Goal: Information Seeking & Learning: Check status

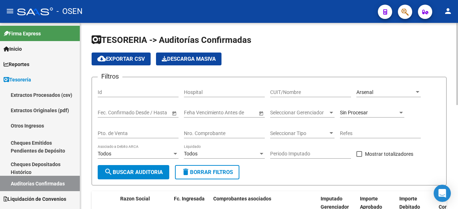
click at [397, 87] on div "Arsenal Seleccionar Area" at bounding box center [388, 90] width 64 height 14
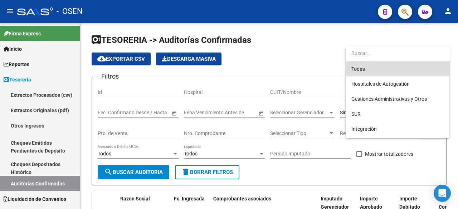
click at [398, 72] on span "Todas" at bounding box center [397, 68] width 92 height 15
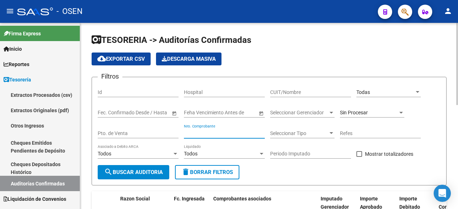
click at [219, 136] on input "Nro. Comprobante" at bounding box center [224, 134] width 81 height 6
click at [375, 111] on div "Sin Procesar" at bounding box center [369, 113] width 58 height 6
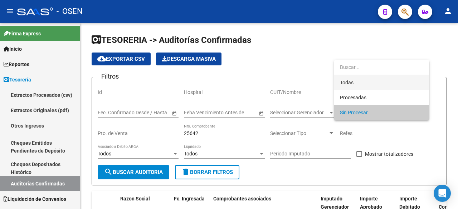
click at [397, 87] on span "Todas" at bounding box center [381, 82] width 83 height 15
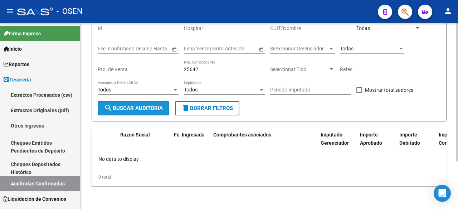
click at [120, 105] on span "search Buscar Auditoria" at bounding box center [133, 108] width 59 height 6
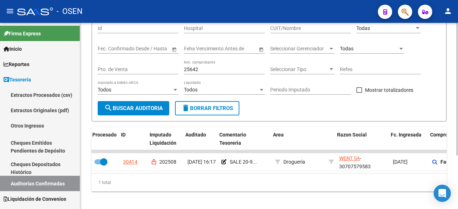
scroll to position [0, 5]
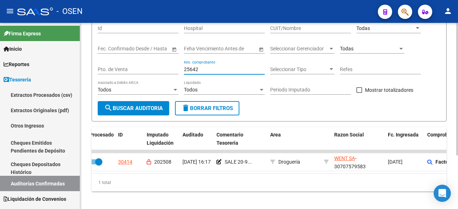
drag, startPoint x: 223, startPoint y: 72, endPoint x: 136, endPoint y: 70, distance: 86.9
click at [137, 71] on div "Filtros Id Hospital CUIT/Nombre Todas Seleccionar Area Fecha inicio – Fecha fin…" at bounding box center [269, 60] width 343 height 82
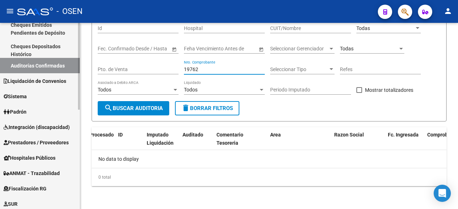
scroll to position [119, 0]
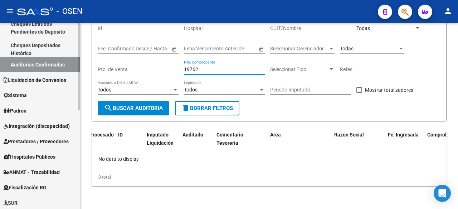
type input "19762"
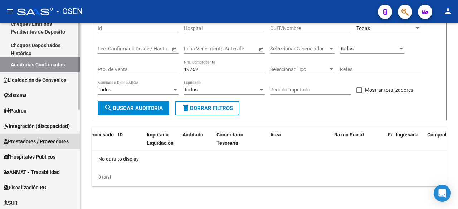
click at [38, 138] on span "Prestadores / Proveedores" at bounding box center [36, 142] width 65 height 8
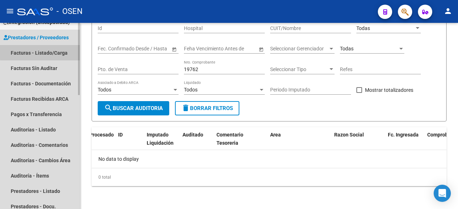
click at [54, 51] on link "Facturas - Listado/Carga" at bounding box center [40, 52] width 80 height 15
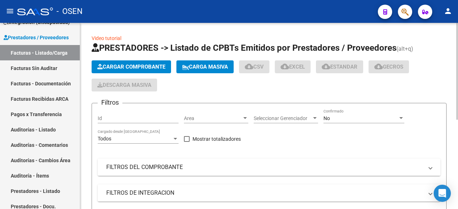
click at [222, 167] on mat-panel-title "FILTROS DEL COMPROBANTE" at bounding box center [264, 167] width 317 height 8
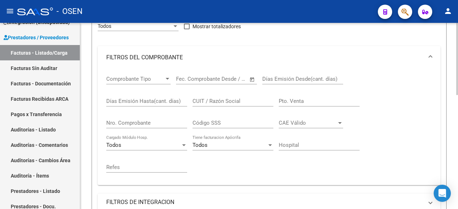
scroll to position [119, 0]
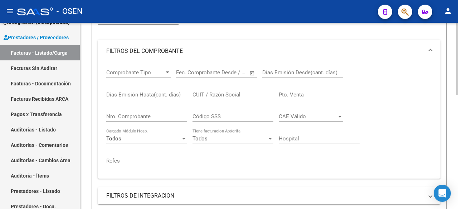
click at [167, 112] on div "Nro. Comprobante" at bounding box center [146, 114] width 81 height 15
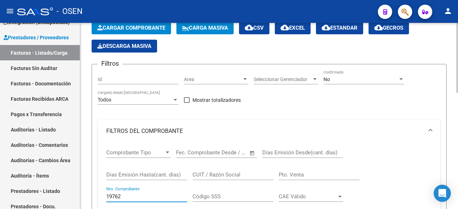
scroll to position [0, 0]
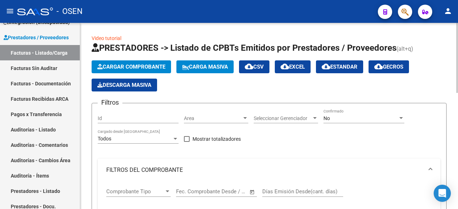
type input "19762"
click at [349, 112] on div "No Confirmado" at bounding box center [363, 116] width 81 height 14
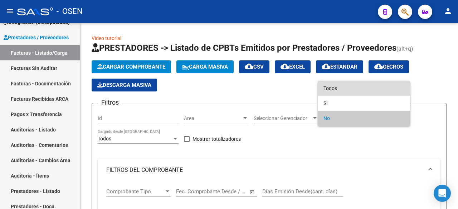
click at [359, 82] on span "Todos" at bounding box center [363, 88] width 81 height 15
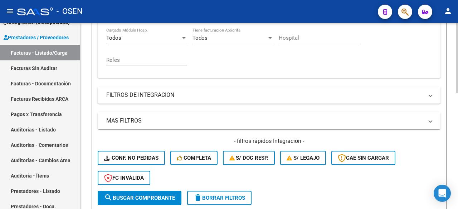
scroll to position [238, 0]
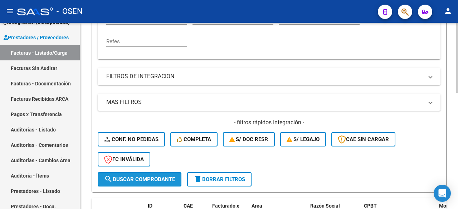
click at [153, 183] on button "search Buscar Comprobante" at bounding box center [140, 179] width 84 height 14
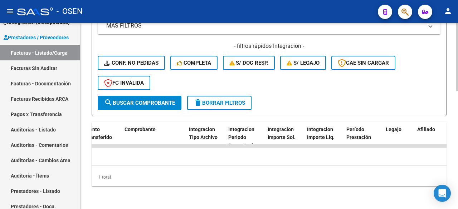
scroll to position [0, 0]
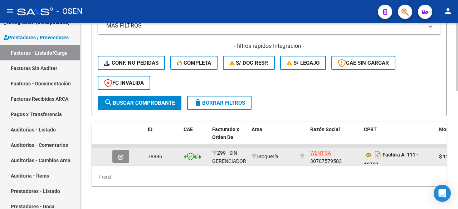
click at [126, 155] on button "button" at bounding box center [120, 156] width 17 height 13
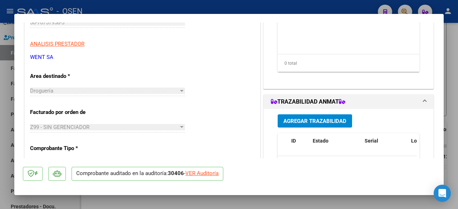
scroll to position [119, 0]
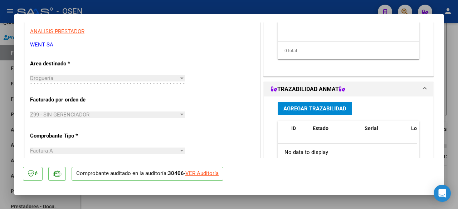
click at [218, 172] on div "VER Auditoría" at bounding box center [201, 173] width 33 height 8
type input "$ 0,00"
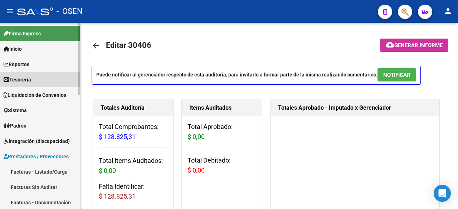
click at [56, 78] on link "Tesorería" at bounding box center [40, 79] width 80 height 15
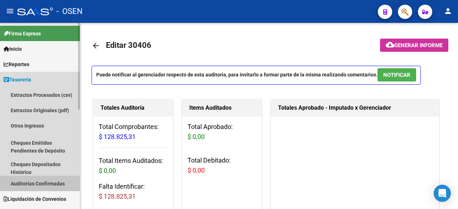
click at [54, 181] on link "Auditorías Confirmadas" at bounding box center [40, 183] width 80 height 15
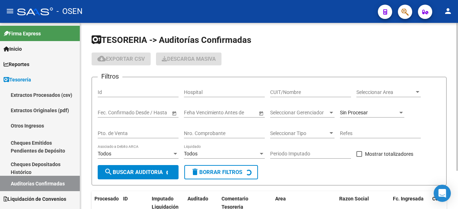
click at [363, 113] on span "Sin Procesar" at bounding box center [354, 113] width 28 height 6
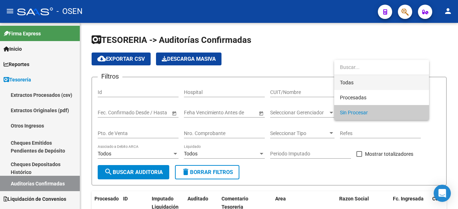
click at [353, 82] on span "Todas" at bounding box center [381, 82] width 83 height 15
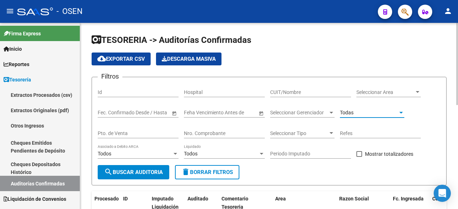
click at [228, 131] on input "Nro. Comprobante" at bounding box center [224, 134] width 81 height 6
click at [354, 109] on div "Todas" at bounding box center [372, 110] width 64 height 14
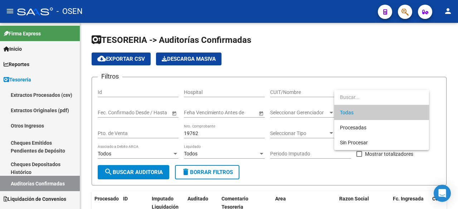
click at [230, 67] on div at bounding box center [229, 104] width 458 height 209
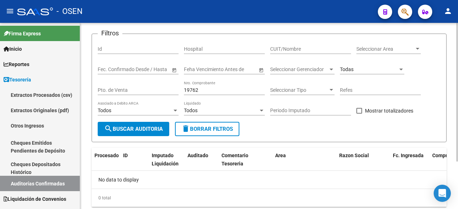
scroll to position [64, 0]
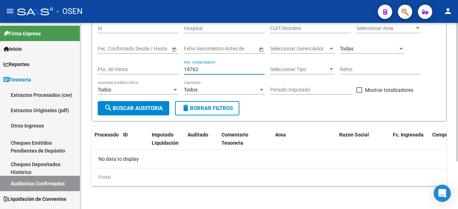
drag, startPoint x: 219, startPoint y: 72, endPoint x: 139, endPoint y: 67, distance: 79.9
click at [141, 68] on div "Filtros Id Hospital CUIT/Nombre Seleccionar Area Seleccionar Area Fecha inicio …" at bounding box center [269, 60] width 343 height 82
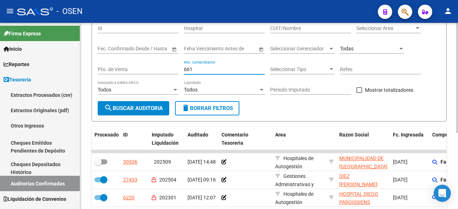
drag, startPoint x: 188, startPoint y: 70, endPoint x: 97, endPoint y: 32, distance: 98.5
click at [102, 37] on div "Filtros Id Hospital CUIT/Nombre Seleccionar Area Seleccionar Area Fecha inicio …" at bounding box center [269, 60] width 343 height 82
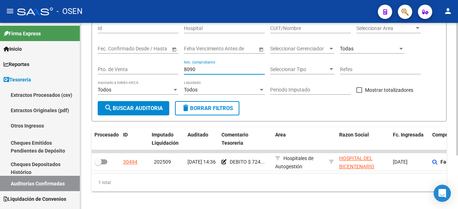
drag, startPoint x: 204, startPoint y: 68, endPoint x: 142, endPoint y: 67, distance: 61.9
click at [142, 67] on div "Filtros Id Hospital CUIT/Nombre Seleccionar Area Seleccionar Area Fecha inicio …" at bounding box center [269, 60] width 343 height 82
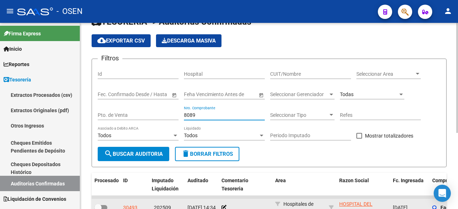
scroll to position [10, 0]
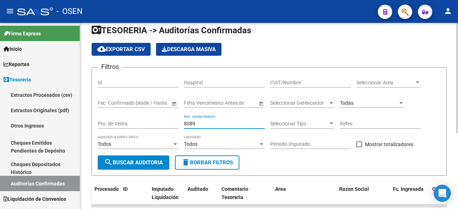
drag, startPoint x: 212, startPoint y: 124, endPoint x: 156, endPoint y: 125, distance: 56.1
click at [158, 128] on div "Filtros Id Hospital CUIT/Nombre Seleccionar Area Seleccionar Area Fecha inicio …" at bounding box center [269, 114] width 343 height 82
type input "8088"
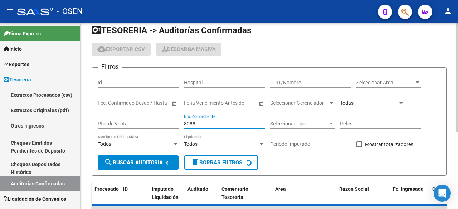
checkbox input "true"
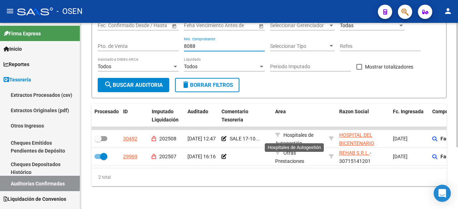
scroll to position [0, 0]
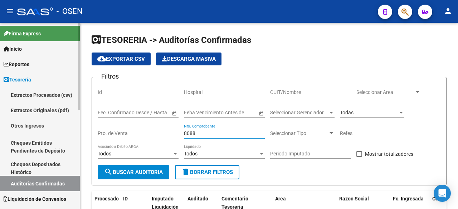
drag, startPoint x: 215, startPoint y: 133, endPoint x: 63, endPoint y: 117, distance: 152.8
click at [63, 117] on mat-sidenav-container "Firma Express Inicio Calendario SSS Instructivos Contacto OS Reportes Tablero d…" at bounding box center [229, 116] width 458 height 186
type input "15672"
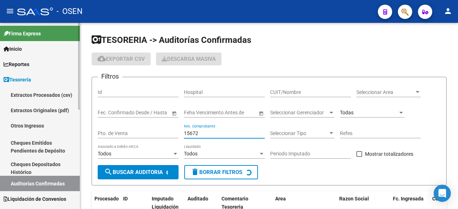
checkbox input "true"
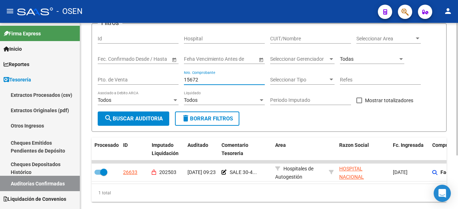
scroll to position [75, 0]
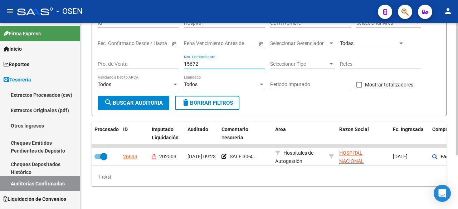
drag, startPoint x: 208, startPoint y: 58, endPoint x: 155, endPoint y: 58, distance: 52.9
click at [155, 58] on div "Filtros Id Hospital CUIT/Nombre Seleccionar Area Seleccionar Area Fecha inicio …" at bounding box center [269, 55] width 343 height 82
type input "19762"
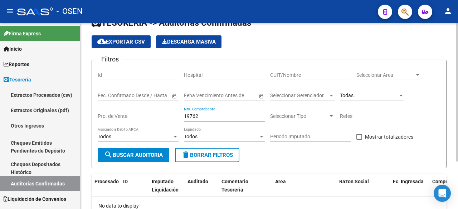
scroll to position [0, 0]
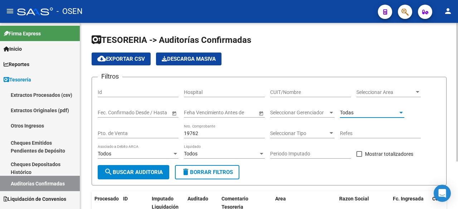
click at [361, 112] on div "Todas" at bounding box center [369, 113] width 58 height 6
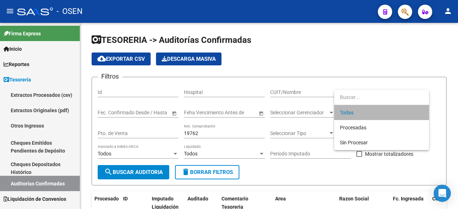
click at [354, 113] on span "Todas" at bounding box center [381, 112] width 83 height 15
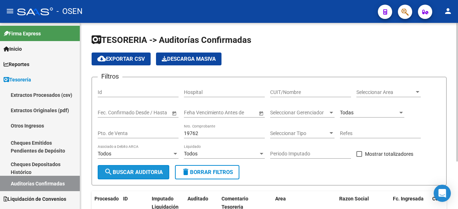
click at [157, 167] on button "search Buscar Auditoria" at bounding box center [134, 172] width 72 height 14
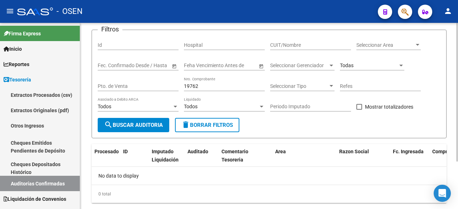
scroll to position [64, 0]
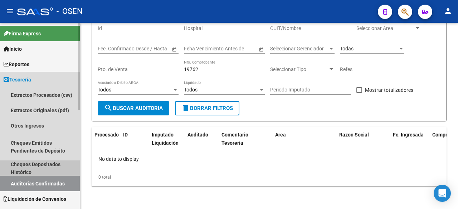
click at [47, 166] on link "Cheques Depositados Histórico" at bounding box center [40, 168] width 80 height 15
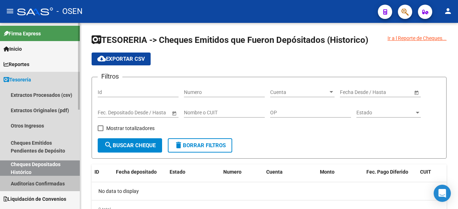
click at [48, 179] on link "Auditorías Confirmadas" at bounding box center [40, 183] width 80 height 15
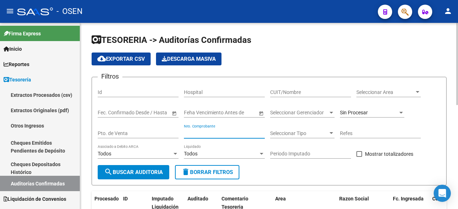
click at [230, 131] on input "Nro. Comprobante" at bounding box center [224, 134] width 81 height 6
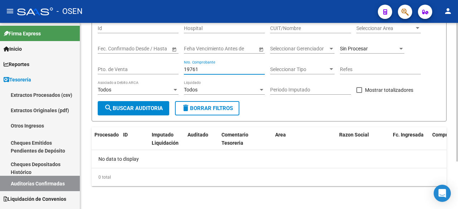
click at [380, 45] on div "Sin Procesar" at bounding box center [372, 46] width 64 height 14
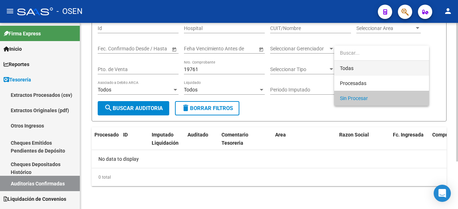
drag, startPoint x: 365, startPoint y: 70, endPoint x: 358, endPoint y: 72, distance: 7.6
click at [364, 71] on span "Todas" at bounding box center [381, 68] width 83 height 15
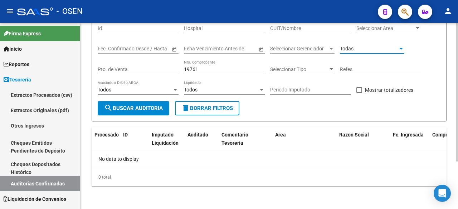
click at [202, 69] on input "19761" at bounding box center [224, 70] width 81 height 6
type input "19762"
click at [162, 111] on span "search Buscar Auditoria" at bounding box center [133, 108] width 59 height 6
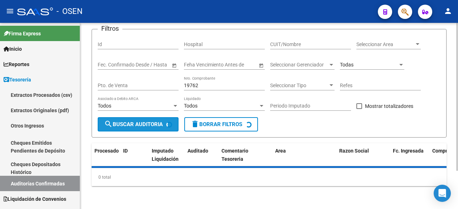
click at [162, 110] on form "Filtros Id Hospital CUIT/Nombre Seleccionar Area Seleccionar Area Fecha inicio …" at bounding box center [269, 83] width 355 height 109
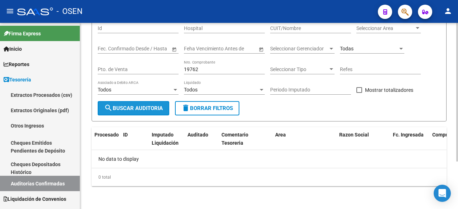
click at [162, 110] on span "search Buscar Auditoria" at bounding box center [133, 108] width 59 height 6
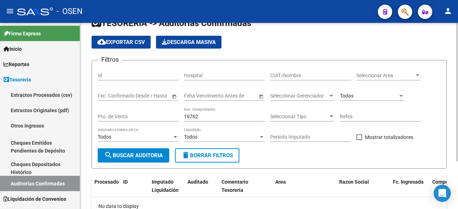
scroll to position [0, 0]
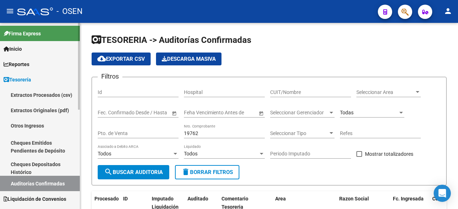
click at [50, 162] on link "Cheques Depositados Histórico" at bounding box center [40, 168] width 80 height 15
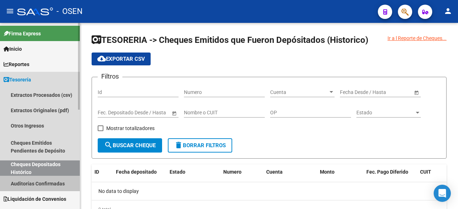
click at [50, 184] on link "Auditorías Confirmadas" at bounding box center [40, 183] width 80 height 15
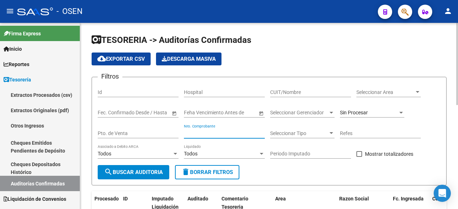
click at [199, 133] on input "Nro. Comprobante" at bounding box center [224, 134] width 81 height 6
type input "19762"
click at [403, 88] on div "Seleccionar Area Seleccionar Area" at bounding box center [388, 90] width 64 height 14
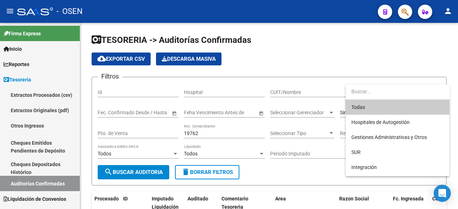
click at [280, 78] on div at bounding box center [229, 104] width 458 height 209
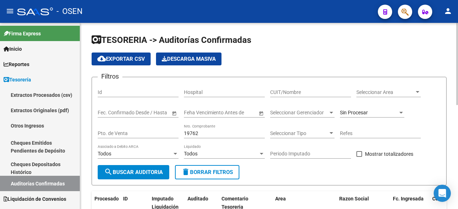
click at [293, 136] on span "Seleccionar Tipo" at bounding box center [299, 134] width 58 height 6
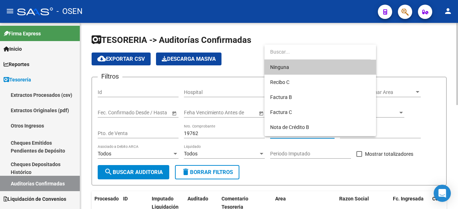
drag, startPoint x: 457, startPoint y: 97, endPoint x: 426, endPoint y: 108, distance: 33.3
click at [446, 101] on div at bounding box center [229, 104] width 458 height 209
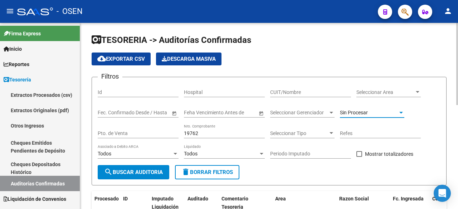
click at [397, 114] on div "Sin Procesar" at bounding box center [369, 113] width 58 height 6
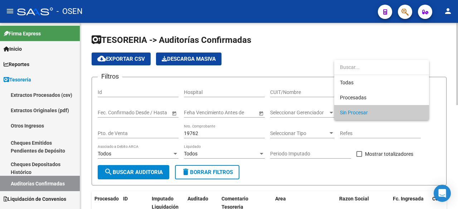
click at [397, 114] on span "Sin Procesar" at bounding box center [381, 112] width 83 height 15
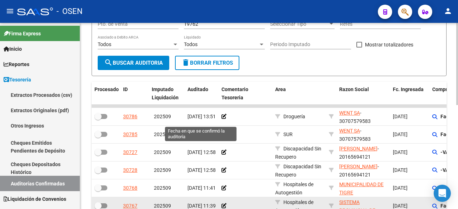
scroll to position [236, 0]
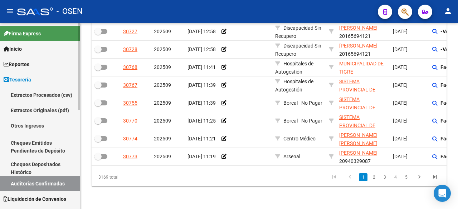
click at [46, 78] on link "Tesorería" at bounding box center [40, 79] width 80 height 15
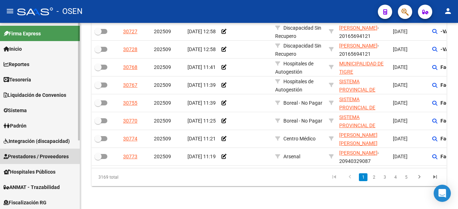
click at [48, 160] on span "Prestadores / Proveedores" at bounding box center [36, 157] width 65 height 8
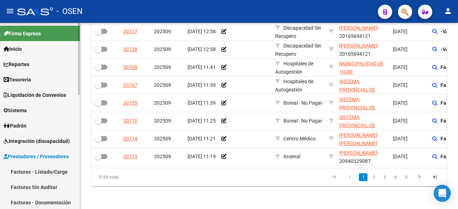
click at [44, 184] on link "Facturas Sin Auditar" at bounding box center [40, 186] width 80 height 15
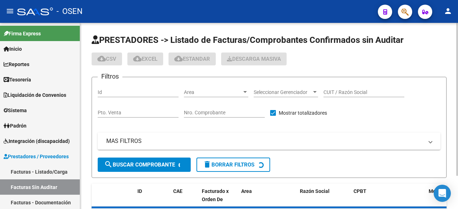
scroll to position [40, 0]
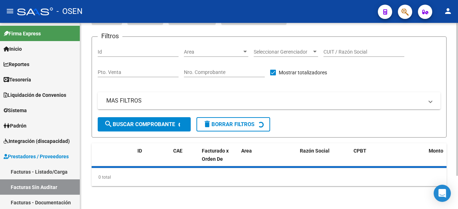
click at [216, 77] on div "Nro. Comprobante" at bounding box center [224, 70] width 81 height 14
click at [220, 72] on input "Nro. Comprobante" at bounding box center [224, 72] width 81 height 6
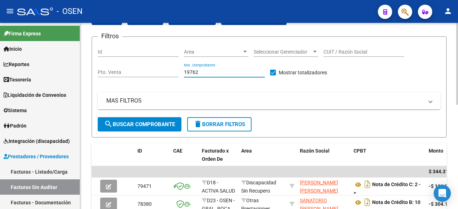
type input "19762"
click at [153, 128] on button "search Buscar Comprobante" at bounding box center [140, 124] width 84 height 14
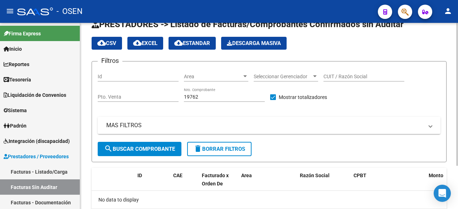
scroll to position [0, 0]
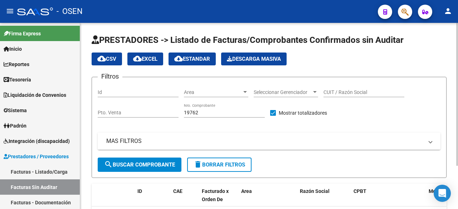
click at [152, 144] on mat-panel-title "MAS FILTROS" at bounding box center [264, 141] width 317 height 8
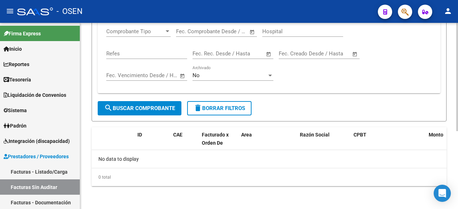
scroll to position [15, 0]
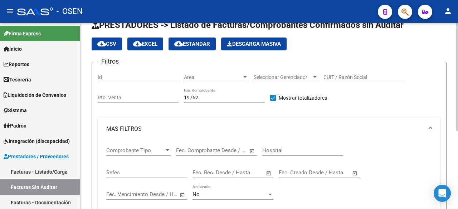
click at [163, 147] on div "Comprobante Tipo Comprobante Tipo" at bounding box center [138, 148] width 64 height 15
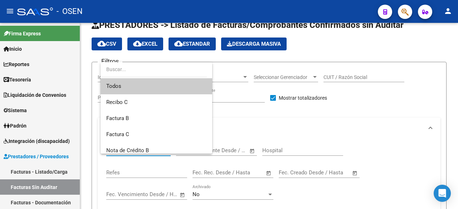
click at [388, 137] on div at bounding box center [229, 104] width 458 height 209
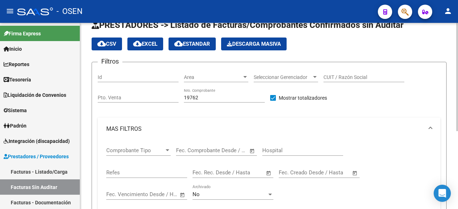
click at [243, 75] on div at bounding box center [245, 77] width 6 height 6
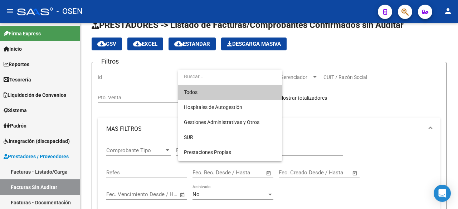
click at [405, 106] on div at bounding box center [229, 104] width 458 height 209
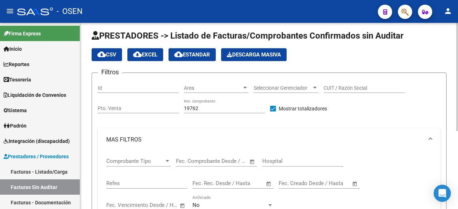
scroll to position [0, 0]
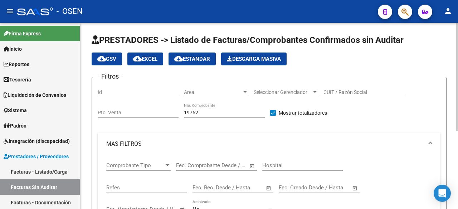
click at [244, 84] on div "Area Area" at bounding box center [216, 90] width 64 height 14
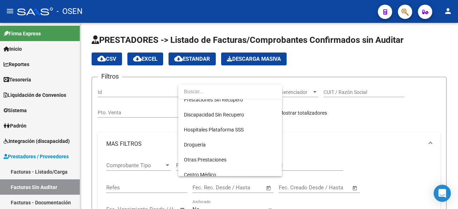
scroll to position [119, 0]
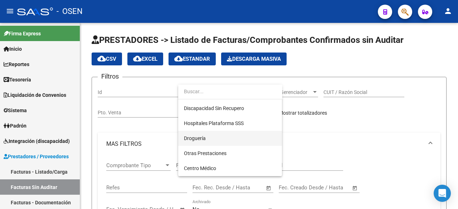
click at [218, 143] on span "Droguería" at bounding box center [230, 138] width 92 height 15
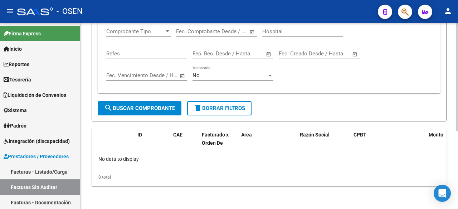
click at [146, 103] on button "search Buscar Comprobante" at bounding box center [140, 108] width 84 height 14
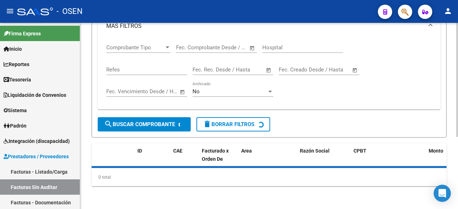
scroll to position [134, 0]
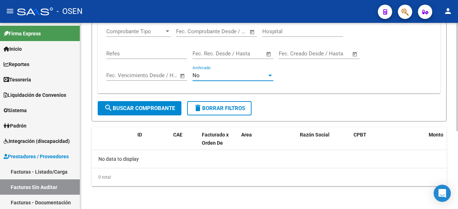
click at [193, 77] on span "No" at bounding box center [195, 75] width 7 height 6
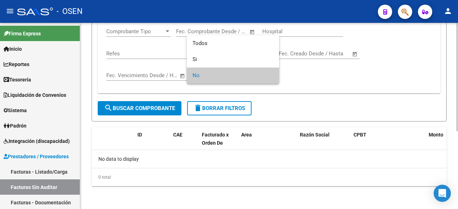
drag, startPoint x: 457, startPoint y: 93, endPoint x: 349, endPoint y: 94, distance: 108.7
click at [457, 93] on div at bounding box center [229, 104] width 458 height 209
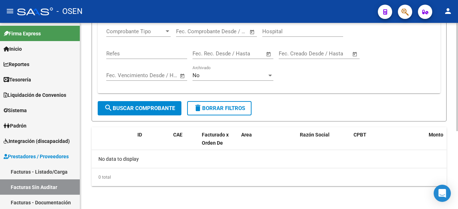
scroll to position [15, 0]
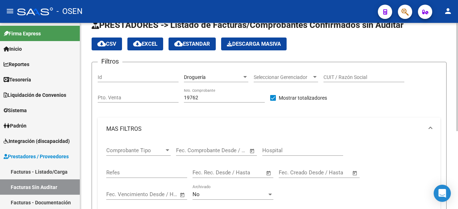
click at [162, 146] on div "Comprobante Tipo Comprobante Tipo" at bounding box center [138, 148] width 64 height 15
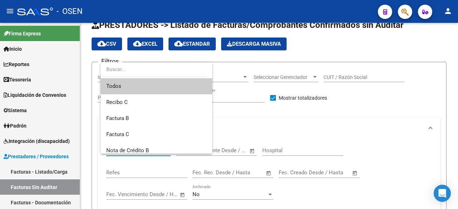
click at [446, 135] on div at bounding box center [229, 104] width 458 height 209
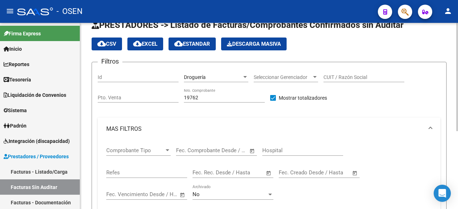
click at [372, 130] on mat-panel-title "MAS FILTROS" at bounding box center [264, 129] width 317 height 8
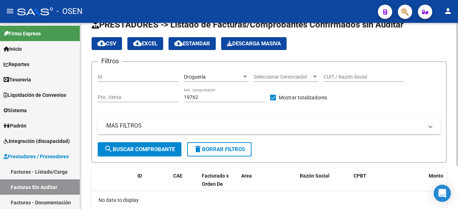
scroll to position [0, 0]
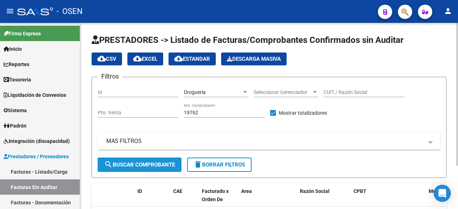
click at [168, 162] on span "search Buscar Comprobante" at bounding box center [139, 165] width 71 height 6
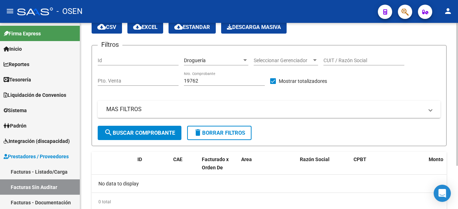
scroll to position [56, 0]
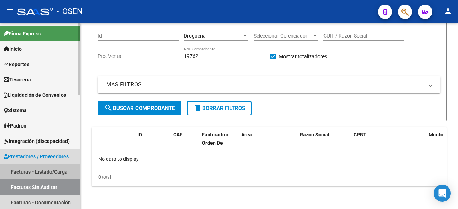
click at [38, 178] on link "Facturas - Listado/Carga" at bounding box center [40, 171] width 80 height 15
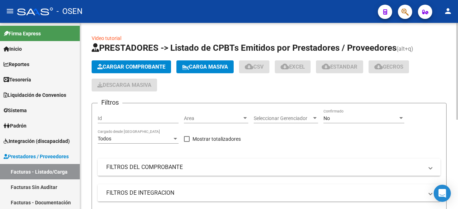
click at [199, 169] on mat-panel-title "FILTROS DEL COMPROBANTE" at bounding box center [264, 167] width 317 height 8
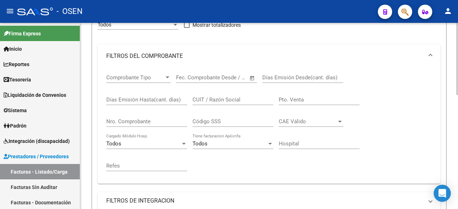
scroll to position [119, 0]
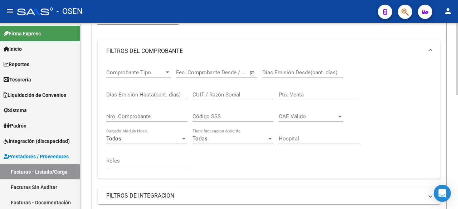
click at [170, 120] on div "Nro. Comprobante" at bounding box center [146, 114] width 81 height 15
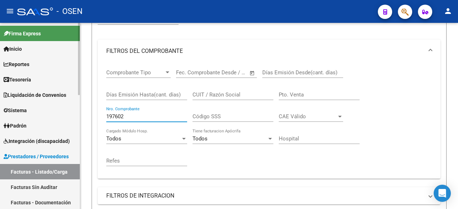
drag, startPoint x: 170, startPoint y: 119, endPoint x: 76, endPoint y: 124, distance: 94.2
click at [76, 124] on mat-sidenav-container "Firma Express Inicio Calendario SSS Instructivos Contacto OS Reportes Tablero d…" at bounding box center [229, 116] width 458 height 186
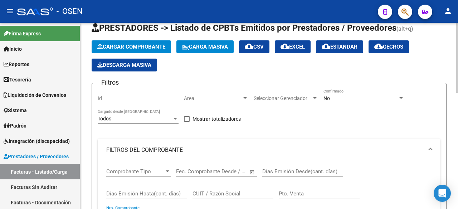
scroll to position [0, 0]
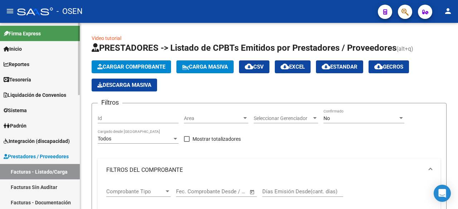
type input "19762"
click at [47, 78] on link "Tesorería" at bounding box center [40, 79] width 80 height 15
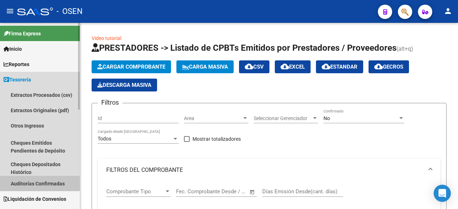
click at [51, 184] on link "Auditorías Confirmadas" at bounding box center [40, 183] width 80 height 15
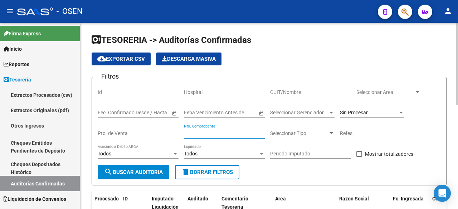
click at [210, 131] on input "Nro. Comprobante" at bounding box center [224, 134] width 81 height 6
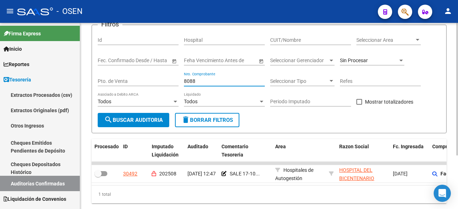
scroll to position [75, 0]
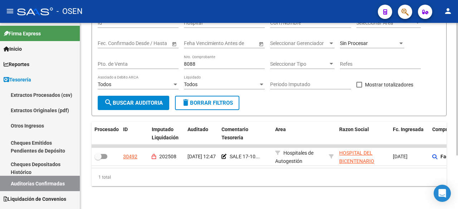
drag, startPoint x: 203, startPoint y: 57, endPoint x: 165, endPoint y: 56, distance: 38.6
click at [165, 56] on div "Filtros Id Hospital CUIT/Nombre Seleccionar Area Seleccionar Area Fecha inicio …" at bounding box center [269, 55] width 343 height 82
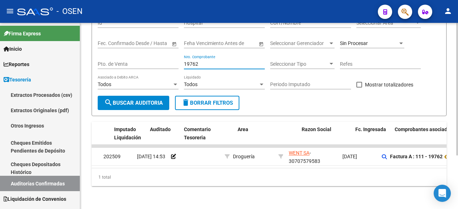
scroll to position [0, 0]
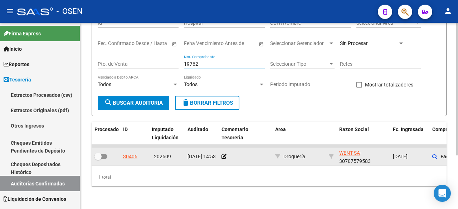
type input "19762"
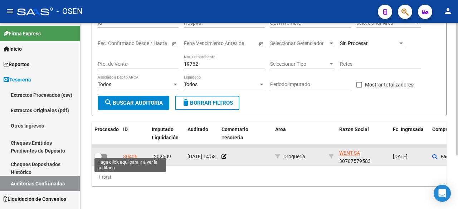
click at [126, 153] on div "30406" at bounding box center [130, 157] width 14 height 8
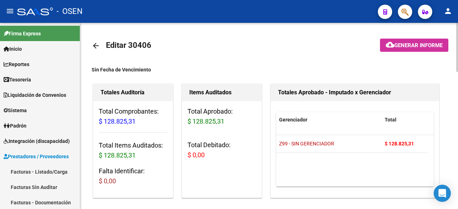
drag, startPoint x: 232, startPoint y: 110, endPoint x: 250, endPoint y: 161, distance: 53.3
click at [250, 161] on div "Total Aprobado: $ 128.825,31 Total Debitado: $ 0,00" at bounding box center [221, 136] width 79 height 70
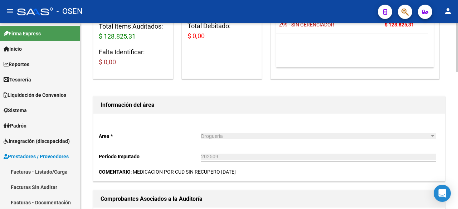
scroll to position [238, 0]
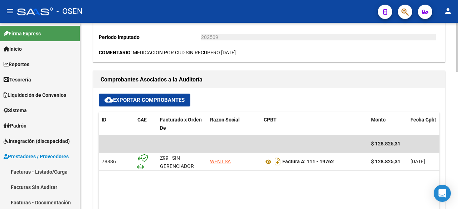
drag, startPoint x: 154, startPoint y: 56, endPoint x: 267, endPoint y: 54, distance: 113.4
click at [267, 54] on div "COMENTARIO : MEDICACION POR CUD SIN RECUPERO [DATE]" at bounding box center [269, 53] width 340 height 8
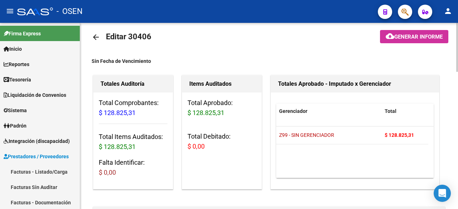
scroll to position [0, 0]
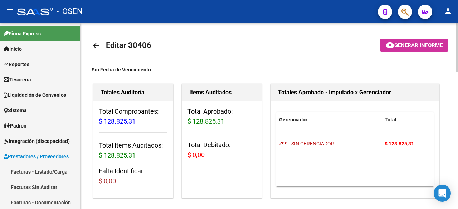
click at [94, 39] on link "arrow_back" at bounding box center [99, 45] width 14 height 17
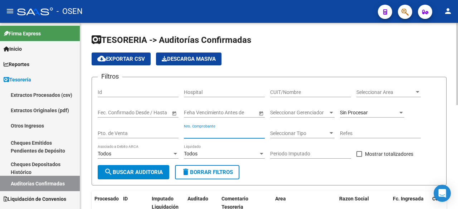
click at [245, 136] on input "Nro. Comprobante" at bounding box center [224, 134] width 81 height 6
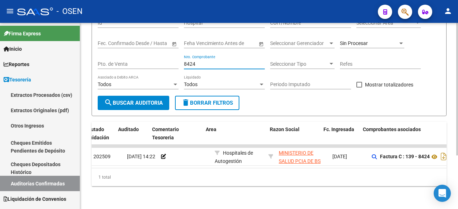
scroll to position [0, 73]
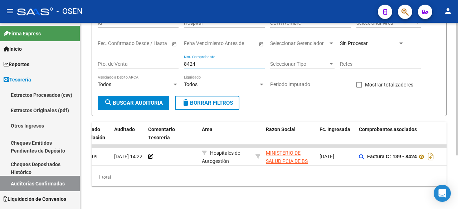
drag, startPoint x: 203, startPoint y: 61, endPoint x: 134, endPoint y: 45, distance: 71.6
click at [134, 45] on div "Filtros Id Hospital CUIT/Nombre Seleccionar Area Seleccionar Area Fecha inicio …" at bounding box center [269, 55] width 343 height 82
click at [217, 63] on div "4510 Nro. Comprobante" at bounding box center [224, 62] width 81 height 14
drag, startPoint x: 213, startPoint y: 57, endPoint x: 131, endPoint y: 36, distance: 85.6
click at [133, 40] on div "Filtros Id Hospital CUIT/Nombre Seleccionar Area Seleccionar Area Fecha inicio …" at bounding box center [269, 55] width 343 height 82
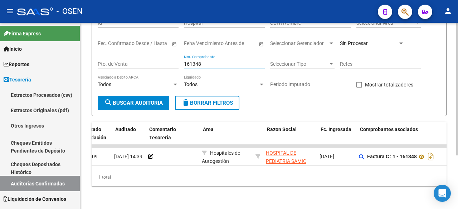
scroll to position [0, 0]
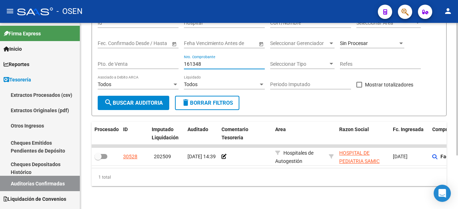
drag, startPoint x: 218, startPoint y: 59, endPoint x: 125, endPoint y: 56, distance: 92.7
click at [125, 56] on div "Filtros Id Hospital CUIT/Nombre Seleccionar Area Seleccionar Area Fecha inicio …" at bounding box center [269, 55] width 343 height 82
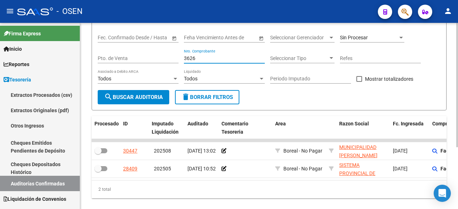
drag, startPoint x: 205, startPoint y: 58, endPoint x: 110, endPoint y: 53, distance: 94.9
click at [110, 53] on div "Filtros Id Hospital CUIT/Nombre Seleccionar Area Seleccionar Area Fecha inicio …" at bounding box center [269, 49] width 343 height 82
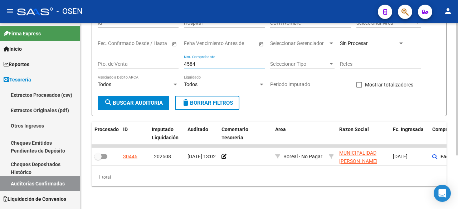
drag, startPoint x: 220, startPoint y: 59, endPoint x: 152, endPoint y: 60, distance: 68.0
click at [152, 60] on div "Filtros Id Hospital CUIT/Nombre Seleccionar Area Seleccionar Area Fecha inicio …" at bounding box center [269, 55] width 343 height 82
drag, startPoint x: 217, startPoint y: 59, endPoint x: 132, endPoint y: 58, distance: 84.8
click at [132, 58] on div "Filtros Id Hospital CUIT/Nombre Seleccionar Area Seleccionar Area Fecha inicio …" at bounding box center [269, 55] width 343 height 82
drag, startPoint x: 204, startPoint y: 56, endPoint x: 121, endPoint y: 56, distance: 83.0
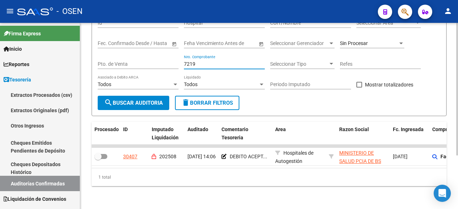
click at [121, 56] on div "Filtros Id Hospital CUIT/Nombre Seleccionar Area Seleccionar Area Fecha inicio …" at bounding box center [269, 55] width 343 height 82
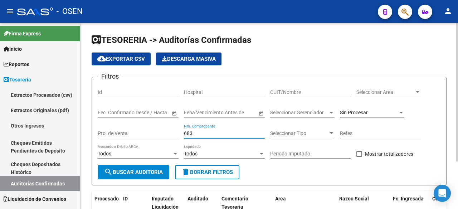
click at [376, 113] on div "Sin Procesar" at bounding box center [369, 113] width 58 height 6
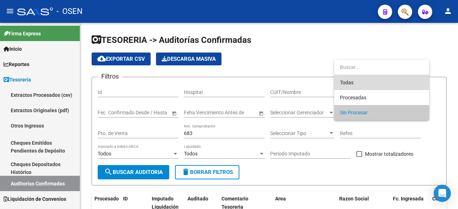
click at [375, 79] on span "Todas" at bounding box center [381, 82] width 83 height 15
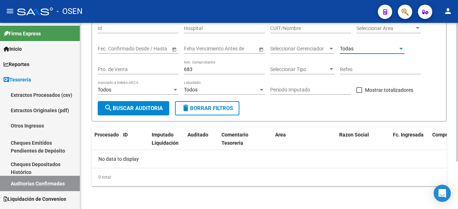
click at [151, 109] on span "search Buscar Auditoria" at bounding box center [133, 108] width 59 height 6
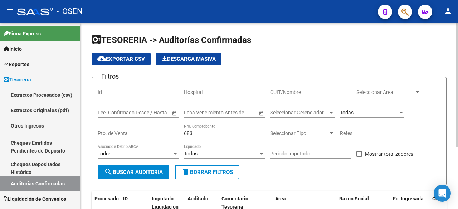
click at [378, 114] on div "Todas" at bounding box center [369, 113] width 58 height 6
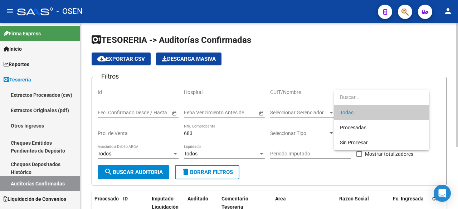
click at [198, 137] on div at bounding box center [229, 104] width 458 height 209
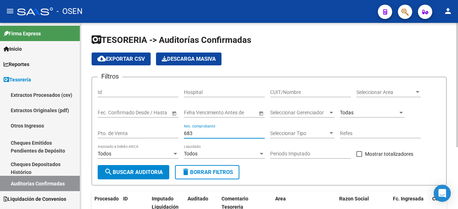
drag, startPoint x: 201, startPoint y: 133, endPoint x: 144, endPoint y: 132, distance: 56.9
click at [144, 132] on div "Filtros Id Hospital CUIT/Nombre Seleccionar Area Seleccionar Area Fecha inicio …" at bounding box center [269, 124] width 343 height 82
type input "7844"
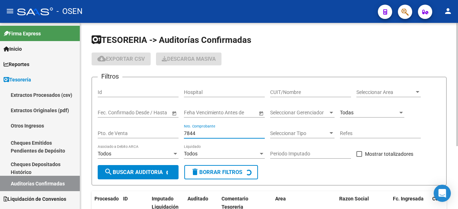
checkbox input "false"
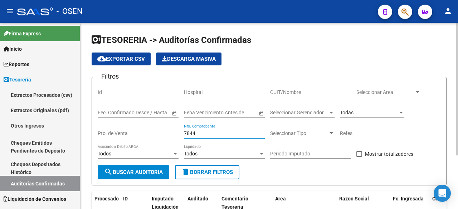
scroll to position [75, 0]
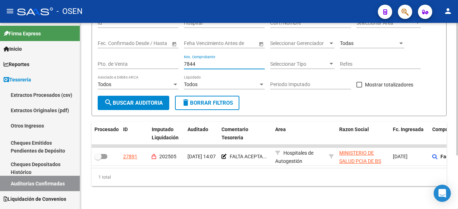
drag, startPoint x: 198, startPoint y: 58, endPoint x: 170, endPoint y: 55, distance: 28.7
click at [171, 56] on div "Filtros Id Hospital CUIT/Nombre Seleccionar Area Seleccionar Area Fecha inicio …" at bounding box center [269, 55] width 343 height 82
drag, startPoint x: 207, startPoint y: 55, endPoint x: 129, endPoint y: 55, distance: 77.2
click at [129, 55] on div "Filtros Id Hospital CUIT/Nombre Seleccionar Area Seleccionar Area Fecha inicio …" at bounding box center [269, 55] width 343 height 82
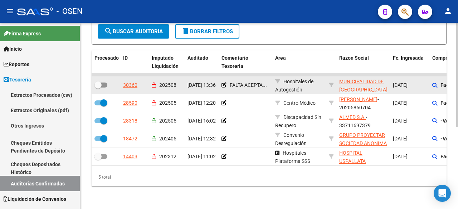
scroll to position [28, 0]
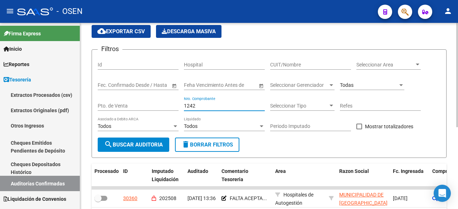
type input "1242"
click at [351, 79] on div "Todas" at bounding box center [372, 83] width 64 height 14
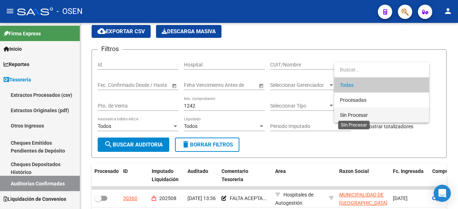
click at [353, 112] on span "Sin Procesar" at bounding box center [354, 115] width 28 height 6
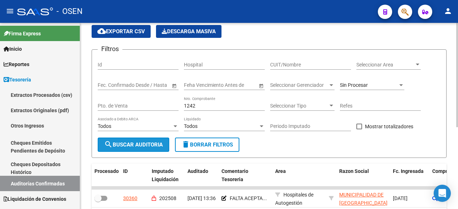
click at [144, 146] on span "search Buscar Auditoria" at bounding box center [133, 145] width 59 height 6
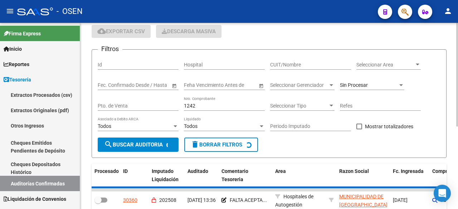
checkbox input "false"
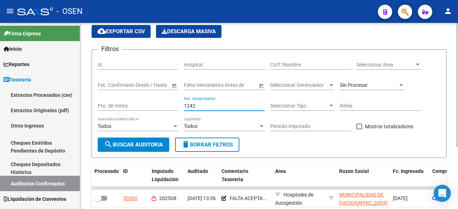
drag, startPoint x: 209, startPoint y: 107, endPoint x: 151, endPoint y: 107, distance: 58.6
click at [151, 107] on div "Filtros Id Hospital CUIT/Nombre Seleccionar Area Seleccionar Area Fecha inicio …" at bounding box center [269, 96] width 343 height 82
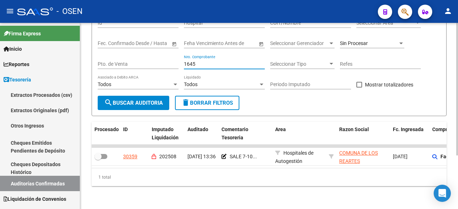
drag, startPoint x: 201, startPoint y: 59, endPoint x: 172, endPoint y: 59, distance: 29.3
click at [172, 59] on div "Filtros Id Hospital CUIT/Nombre Seleccionar Area Seleccionar Area Fecha inicio …" at bounding box center [269, 55] width 343 height 82
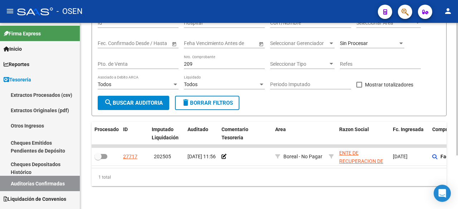
click at [193, 64] on div "209 Nro. Comprobante" at bounding box center [224, 65] width 81 height 20
click at [205, 49] on div "Filtros Id Hospital CUIT/Nombre Seleccionar Area Seleccionar Area Fecha inicio …" at bounding box center [269, 55] width 343 height 82
click at [205, 55] on div "209 Nro. Comprobante" at bounding box center [224, 62] width 81 height 14
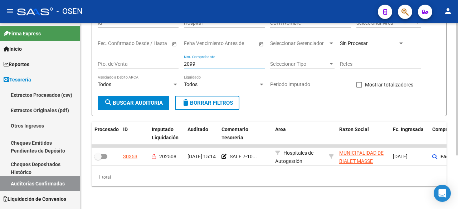
drag, startPoint x: 205, startPoint y: 58, endPoint x: 177, endPoint y: 58, distance: 27.9
click at [177, 58] on div "Filtros Id Hospital CUIT/Nombre Seleccionar Area Seleccionar Area Fecha inicio …" at bounding box center [269, 55] width 343 height 82
drag, startPoint x: 196, startPoint y: 59, endPoint x: 149, endPoint y: 48, distance: 48.5
click at [149, 48] on div "Filtros Id Hospital CUIT/Nombre Seleccionar Area Seleccionar Area Fecha inicio …" at bounding box center [269, 55] width 343 height 82
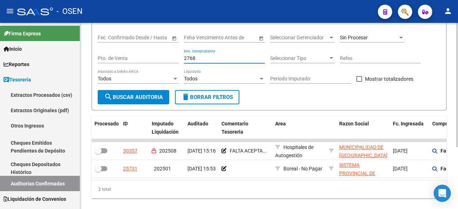
scroll to position [0, 12]
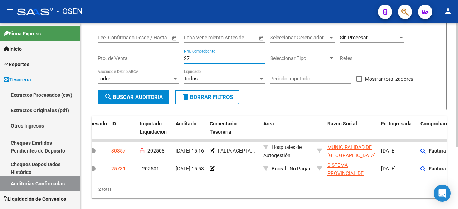
type input "2"
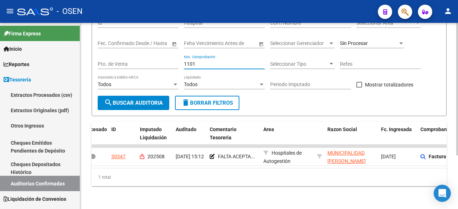
drag, startPoint x: 193, startPoint y: 56, endPoint x: 165, endPoint y: 52, distance: 28.5
click at [165, 52] on div "Filtros Id Hospital CUIT/Nombre Seleccionar Area Seleccionar Area Fecha inicio …" at bounding box center [269, 55] width 343 height 82
drag, startPoint x: 228, startPoint y: 58, endPoint x: 127, endPoint y: 60, distance: 101.6
click at [118, 53] on div "Filtros Id Hospital CUIT/Nombre Seleccionar Area Seleccionar Area Fecha inicio …" at bounding box center [269, 55] width 343 height 82
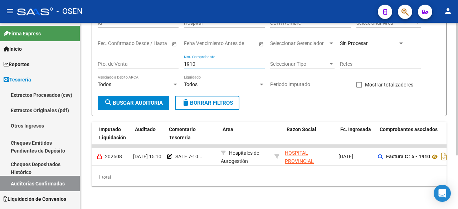
scroll to position [0, 59]
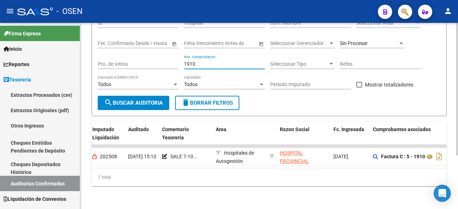
drag, startPoint x: 214, startPoint y: 59, endPoint x: 105, endPoint y: 46, distance: 110.2
click at [105, 46] on div "Filtros Id Hospital CUIT/Nombre Seleccionar Area Seleccionar Area Fecha inicio …" at bounding box center [269, 55] width 343 height 82
drag, startPoint x: 201, startPoint y: 59, endPoint x: 159, endPoint y: 60, distance: 42.2
click at [159, 60] on div "Filtros Id Hospital CUIT/Nombre Seleccionar Area Seleccionar Area Fecha inicio …" at bounding box center [269, 55] width 343 height 82
drag, startPoint x: 201, startPoint y: 61, endPoint x: 180, endPoint y: 60, distance: 21.1
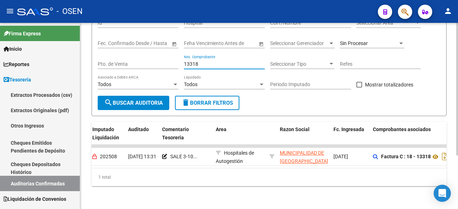
click at [180, 60] on div "Filtros Id Hospital CUIT/Nombre Seleccionar Area Seleccionar Area Fecha inicio …" at bounding box center [269, 55] width 343 height 82
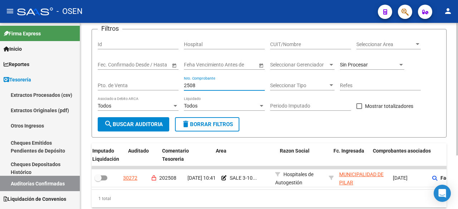
scroll to position [75, 0]
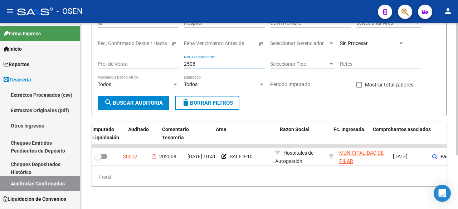
drag, startPoint x: 207, startPoint y: 58, endPoint x: 110, endPoint y: 56, distance: 97.3
click at [110, 56] on div "Filtros Id Hospital CUIT/Nombre Seleccionar Area Seleccionar Area Fecha inicio …" at bounding box center [269, 55] width 343 height 82
drag, startPoint x: 216, startPoint y: 58, endPoint x: 130, endPoint y: 61, distance: 86.6
click at [130, 61] on div "Filtros Id Hospital CUIT/Nombre Seleccionar Area Seleccionar Area Fecha inicio …" at bounding box center [269, 55] width 343 height 82
drag, startPoint x: 214, startPoint y: 59, endPoint x: 104, endPoint y: 43, distance: 111.2
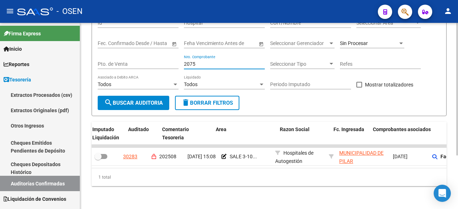
click at [104, 43] on div "Filtros Id Hospital CUIT/Nombre Seleccionar Area Seleccionar Area Fecha inicio …" at bounding box center [269, 55] width 343 height 82
drag, startPoint x: 217, startPoint y: 59, endPoint x: 92, endPoint y: 47, distance: 126.1
click at [92, 47] on form "Filtros Id Hospital CUIT/Nombre Seleccionar Area Seleccionar Area Fecha inicio …" at bounding box center [269, 62] width 355 height 109
drag, startPoint x: 215, startPoint y: 58, endPoint x: 163, endPoint y: 56, distance: 51.9
click at [163, 56] on div "Filtros Id Hospital CUIT/Nombre Seleccionar Area Seleccionar Area Fecha inicio …" at bounding box center [269, 55] width 343 height 82
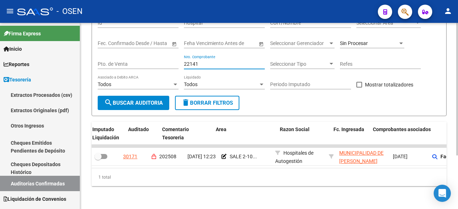
drag, startPoint x: 211, startPoint y: 64, endPoint x: 207, endPoint y: 61, distance: 4.4
click at [210, 64] on div "22141 Nro. Comprobante" at bounding box center [224, 65] width 81 height 20
drag, startPoint x: 207, startPoint y: 59, endPoint x: 166, endPoint y: 51, distance: 41.4
click at [166, 51] on div "Filtros Id Hospital CUIT/Nombre Seleccionar Area Seleccionar Area Fecha inicio …" at bounding box center [269, 55] width 343 height 82
drag, startPoint x: 231, startPoint y: 59, endPoint x: 156, endPoint y: 63, distance: 75.2
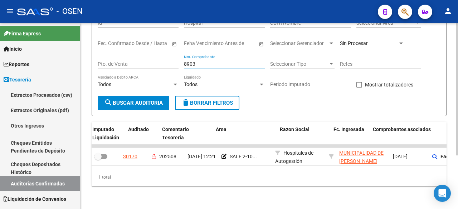
click at [156, 63] on div "Filtros Id Hospital CUIT/Nombre Seleccionar Area Seleccionar Area Fecha inicio …" at bounding box center [269, 55] width 343 height 82
click at [205, 55] on div "107272 Nro. Comprobante" at bounding box center [224, 62] width 81 height 14
type input "1"
type input "6824"
